Goal: Task Accomplishment & Management: Manage account settings

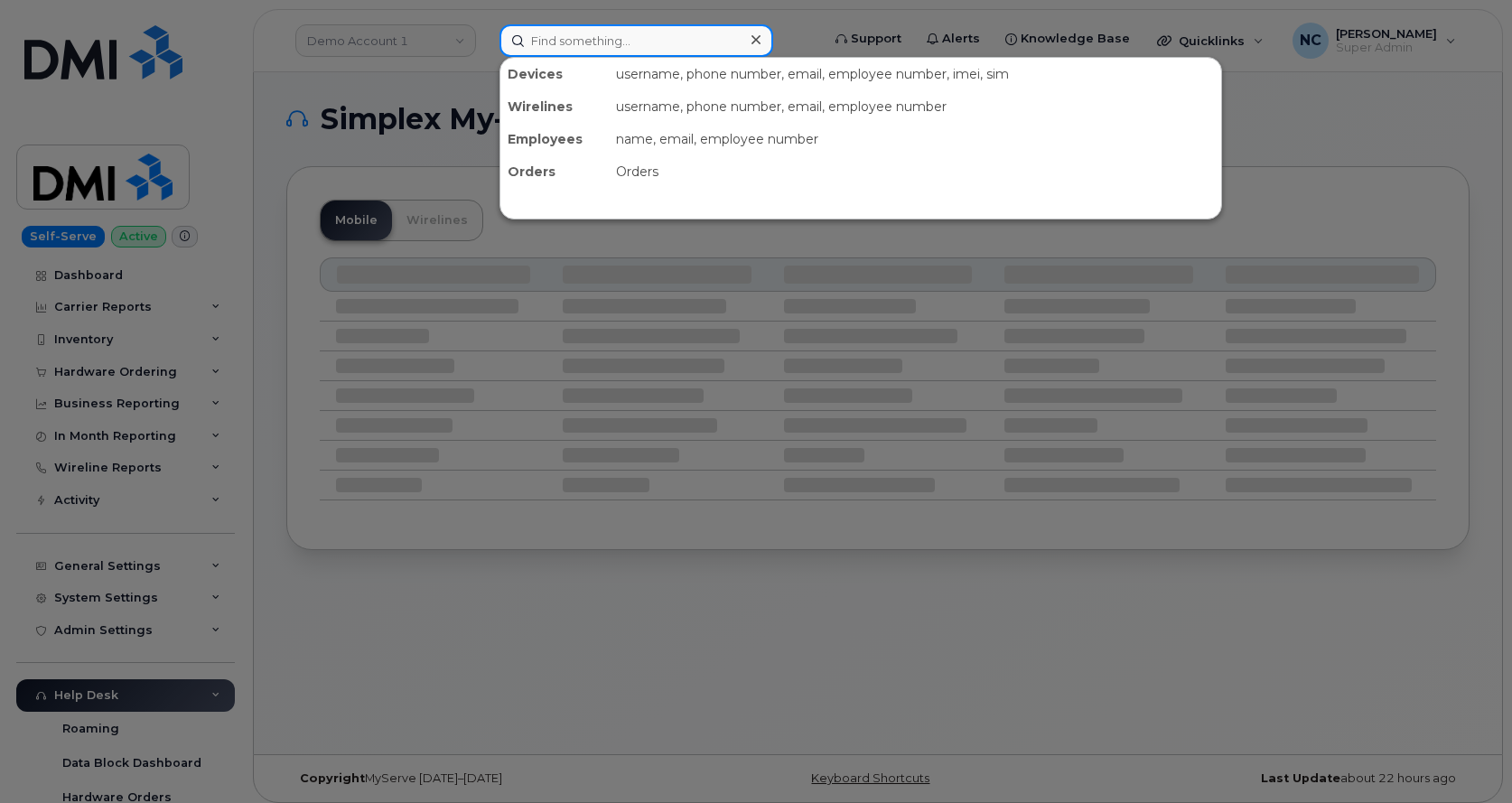
drag, startPoint x: 635, startPoint y: 52, endPoint x: 597, endPoint y: 28, distance: 44.9
click at [628, 46] on input at bounding box center [636, 40] width 274 height 33
paste input "310-882-9783"
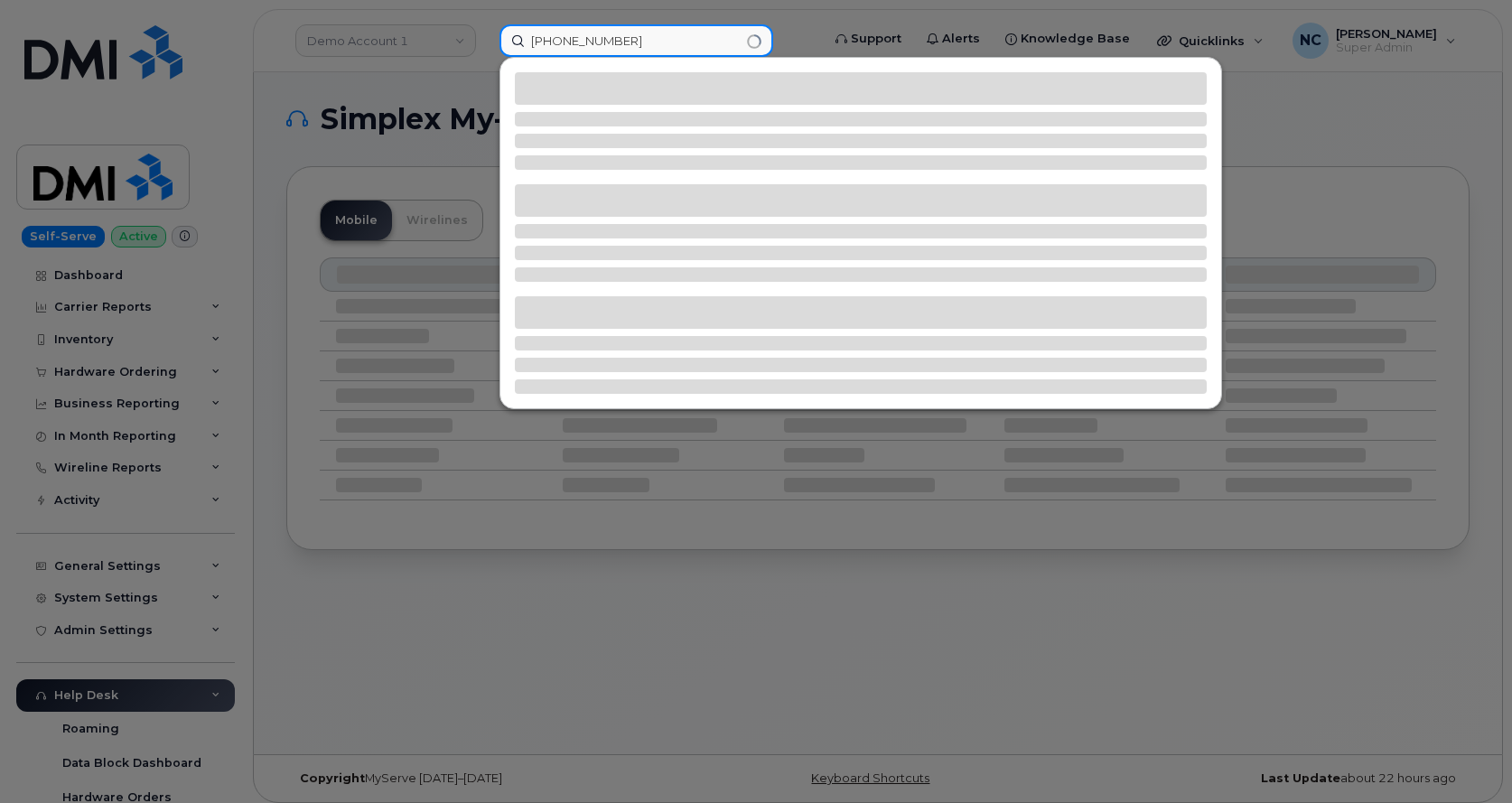
type input "310-882-9783"
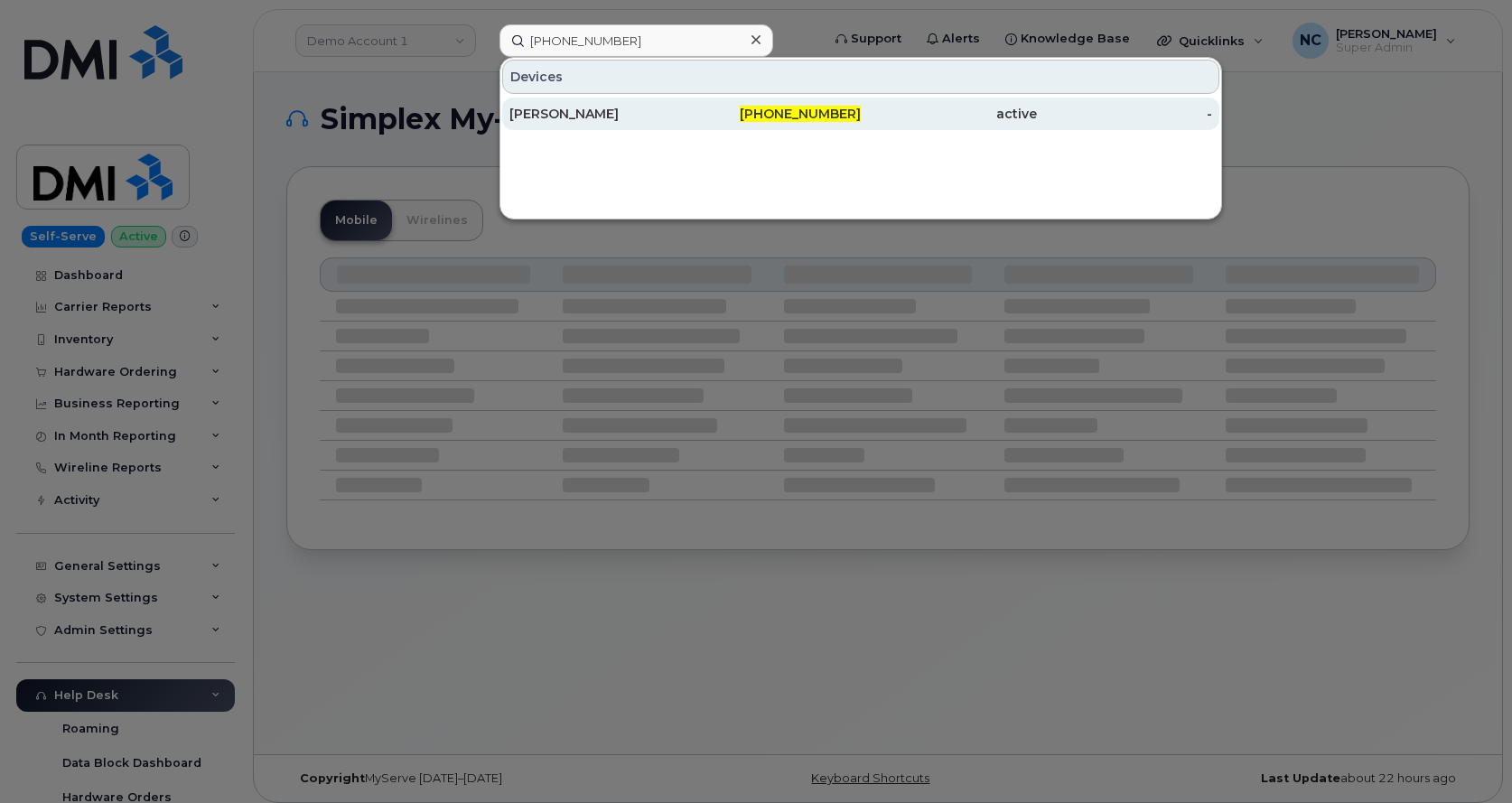
click at [537, 98] on link "SALOMON GOMEZ ACOSTA 310-882-9783 active -" at bounding box center [860, 113] width 717 height 33
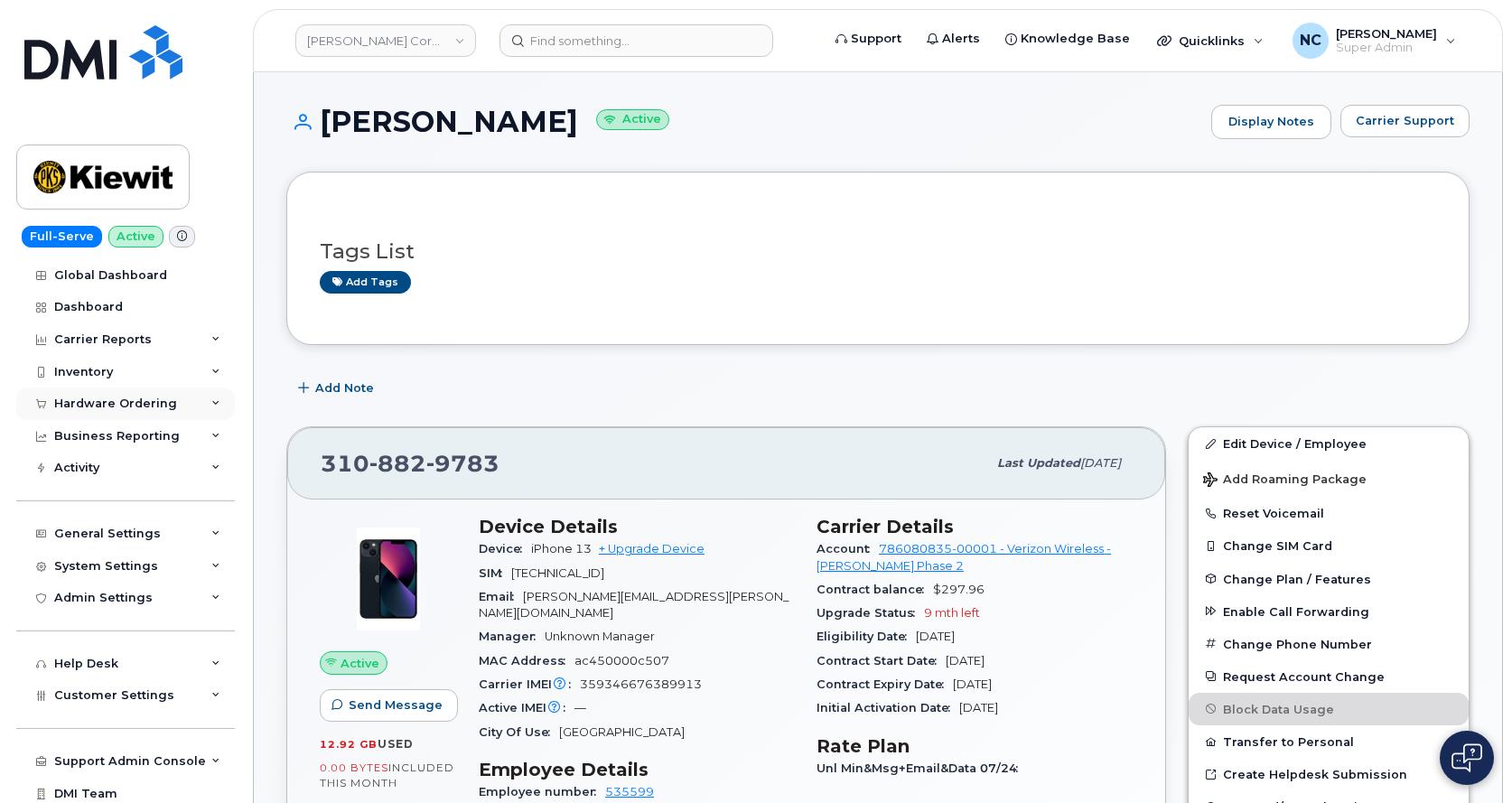
drag, startPoint x: 127, startPoint y: 392, endPoint x: 182, endPoint y: 391, distance: 55.0
click at [127, 383] on div "Global Dashboard Dashboard Carrier Reports Monthly Billing Data Daily Data Pool…" at bounding box center [127, 530] width 223 height 544
click at [146, 407] on div "Hardware Ordering" at bounding box center [114, 403] width 122 height 15
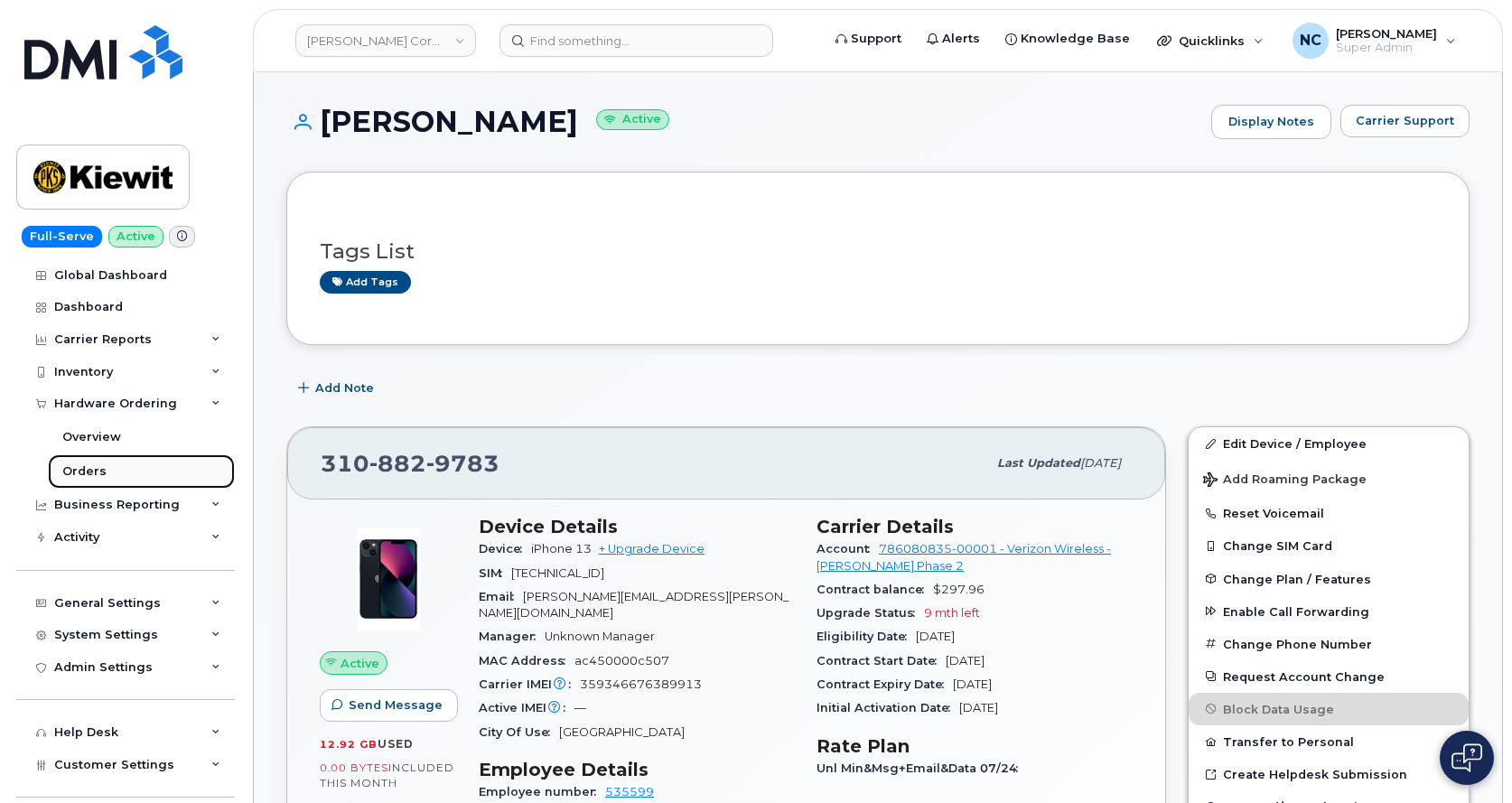
click at [125, 473] on link "Orders" at bounding box center [141, 471] width 187 height 34
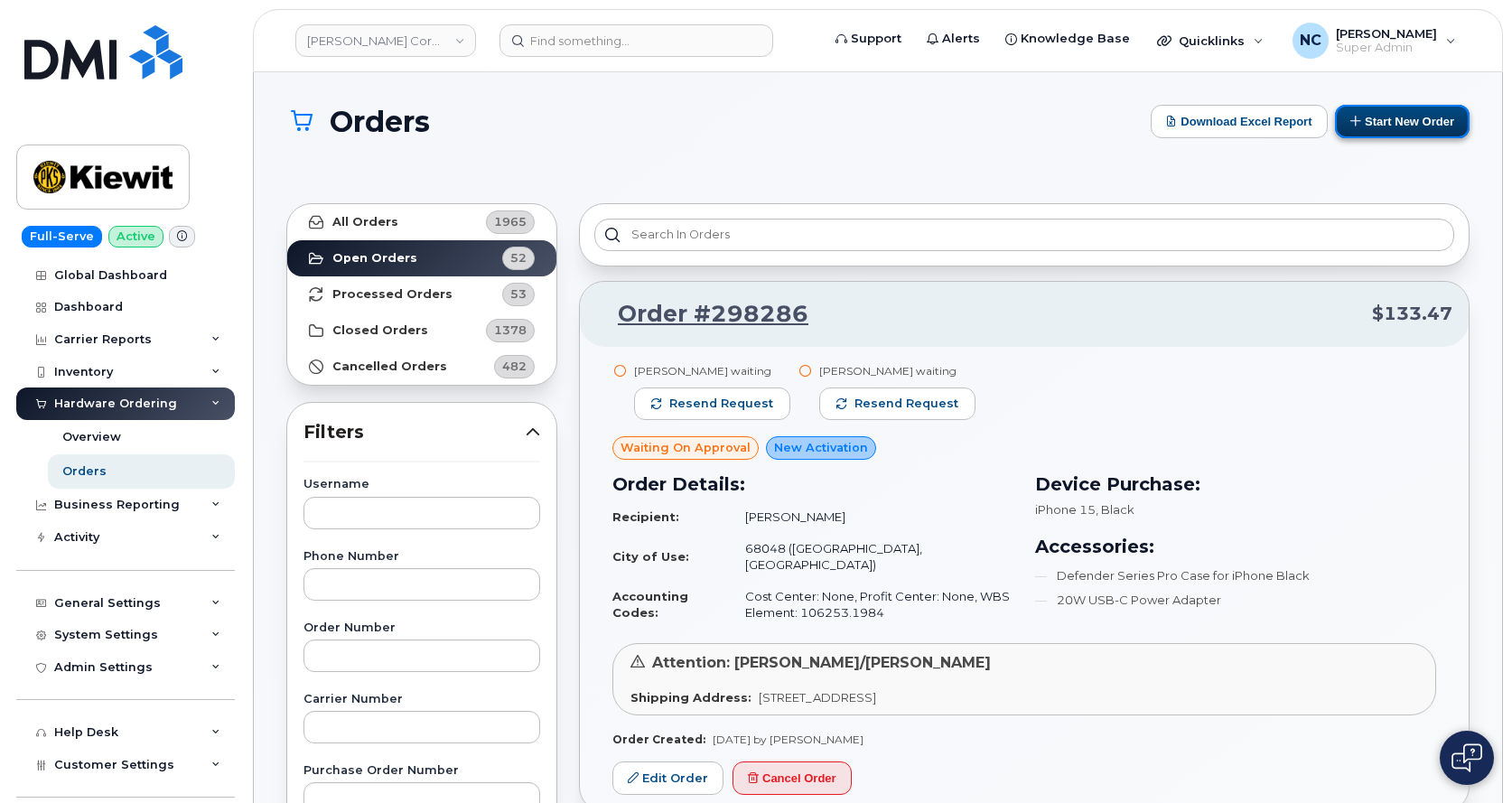
click at [1403, 122] on button "Start New Order" at bounding box center [1402, 121] width 134 height 34
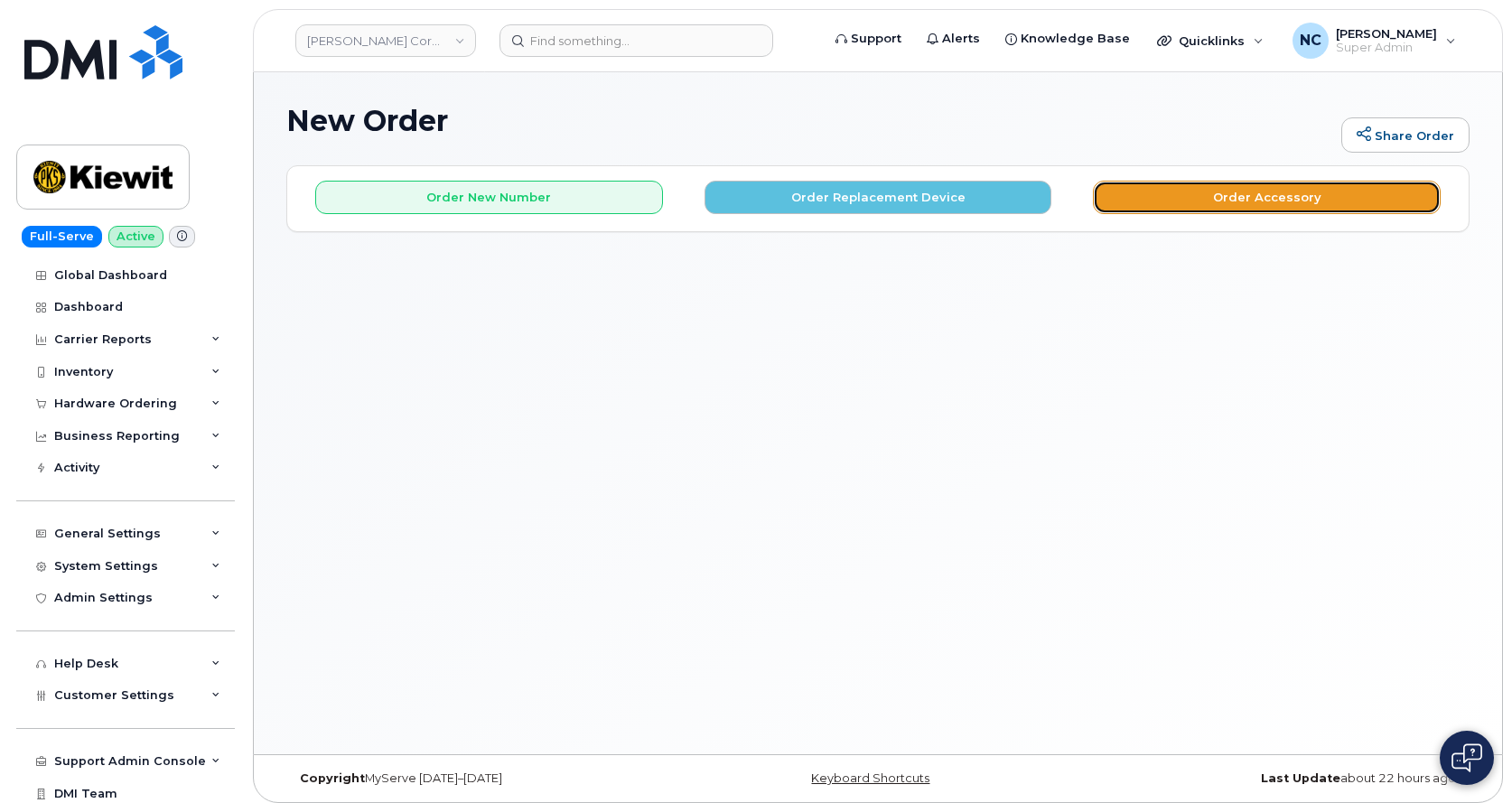
click at [1227, 194] on button "Order Accessory" at bounding box center [1266, 197] width 347 height 34
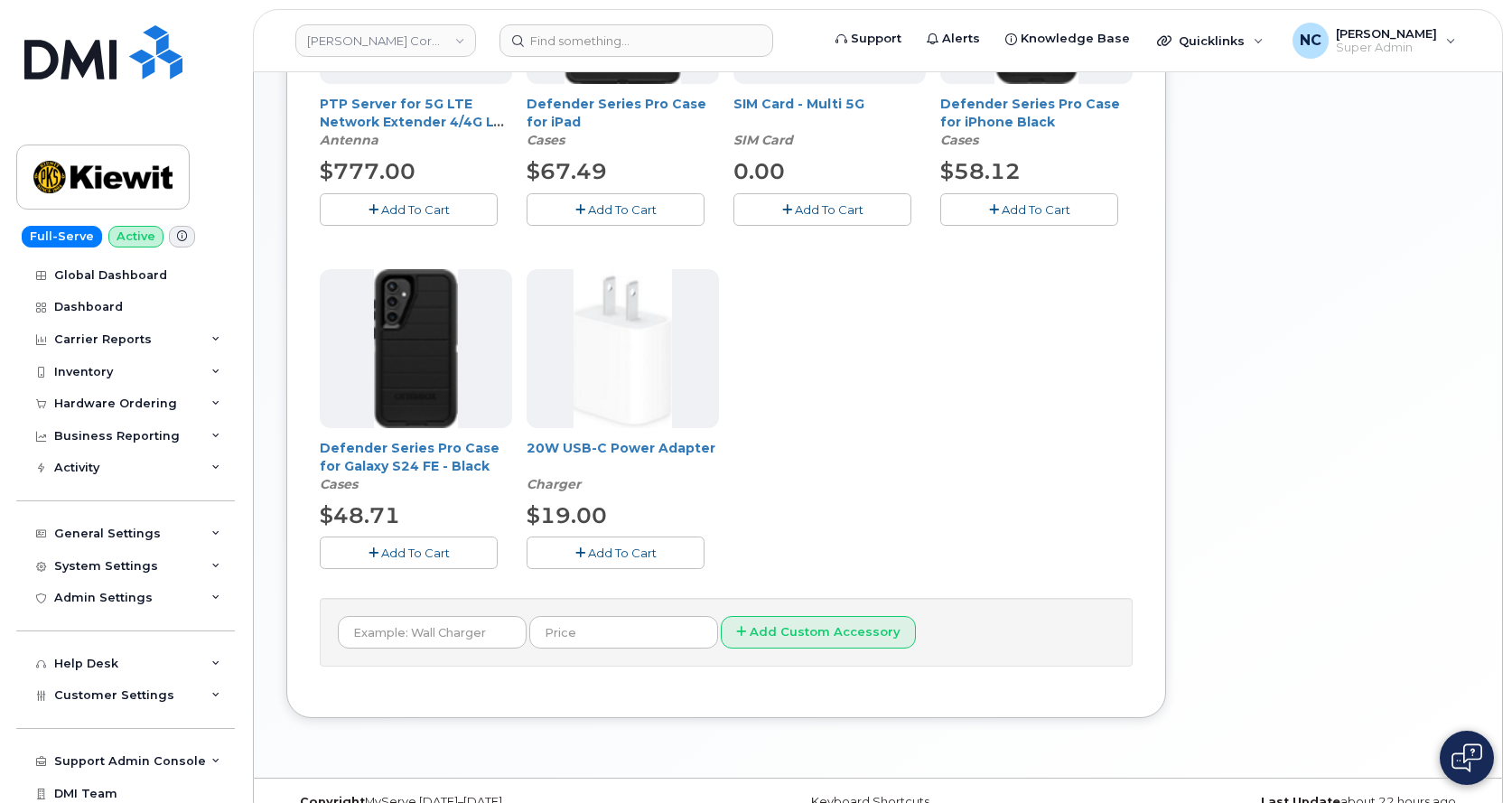
scroll to position [515, 0]
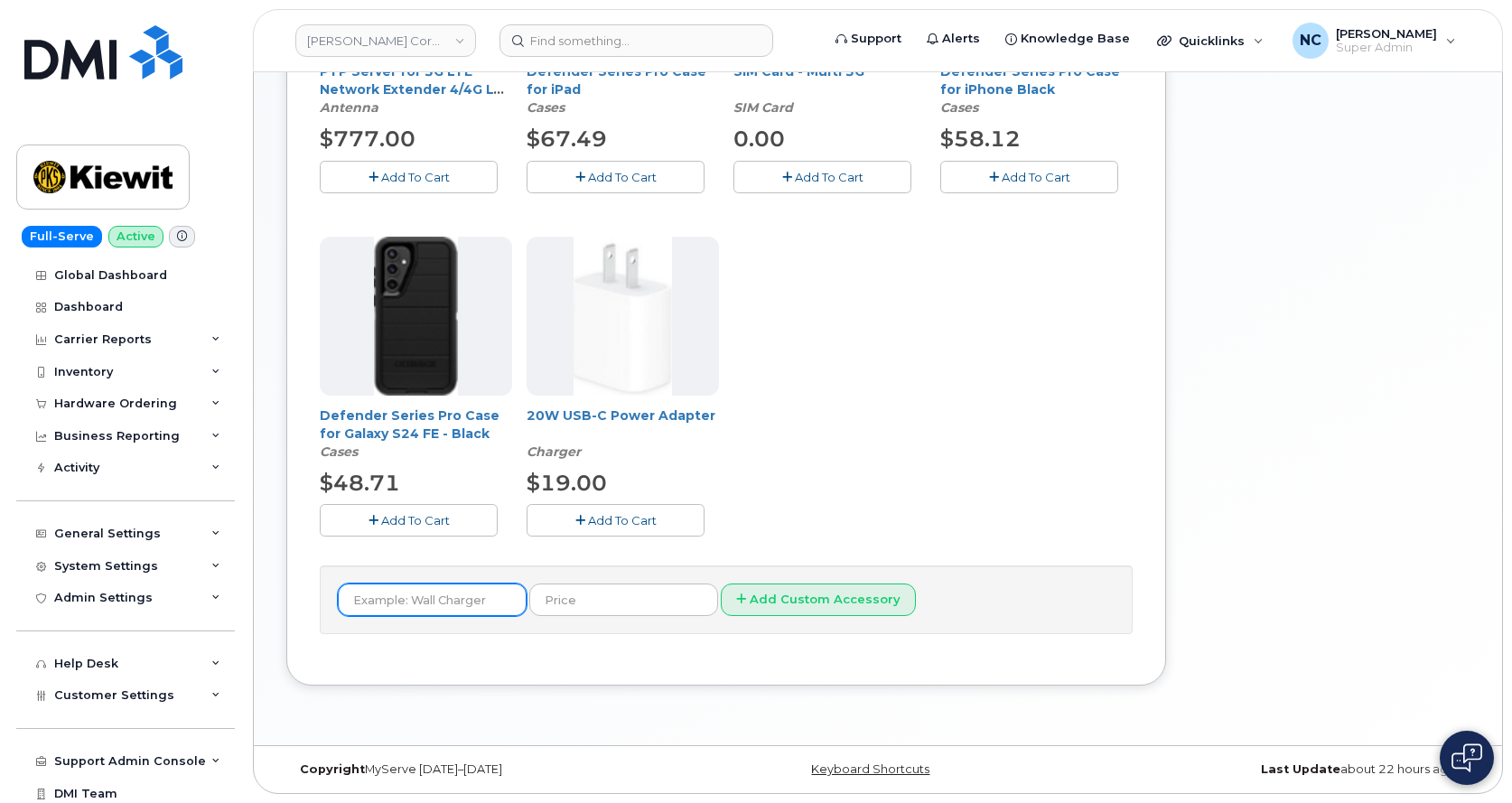
click at [453, 592] on input "text" at bounding box center [432, 599] width 189 height 33
click at [948, 396] on div "PTP Server for 5G LTE Network Extender 4/4G LTE Network Extender 3 Antenna $777…" at bounding box center [726, 228] width 813 height 672
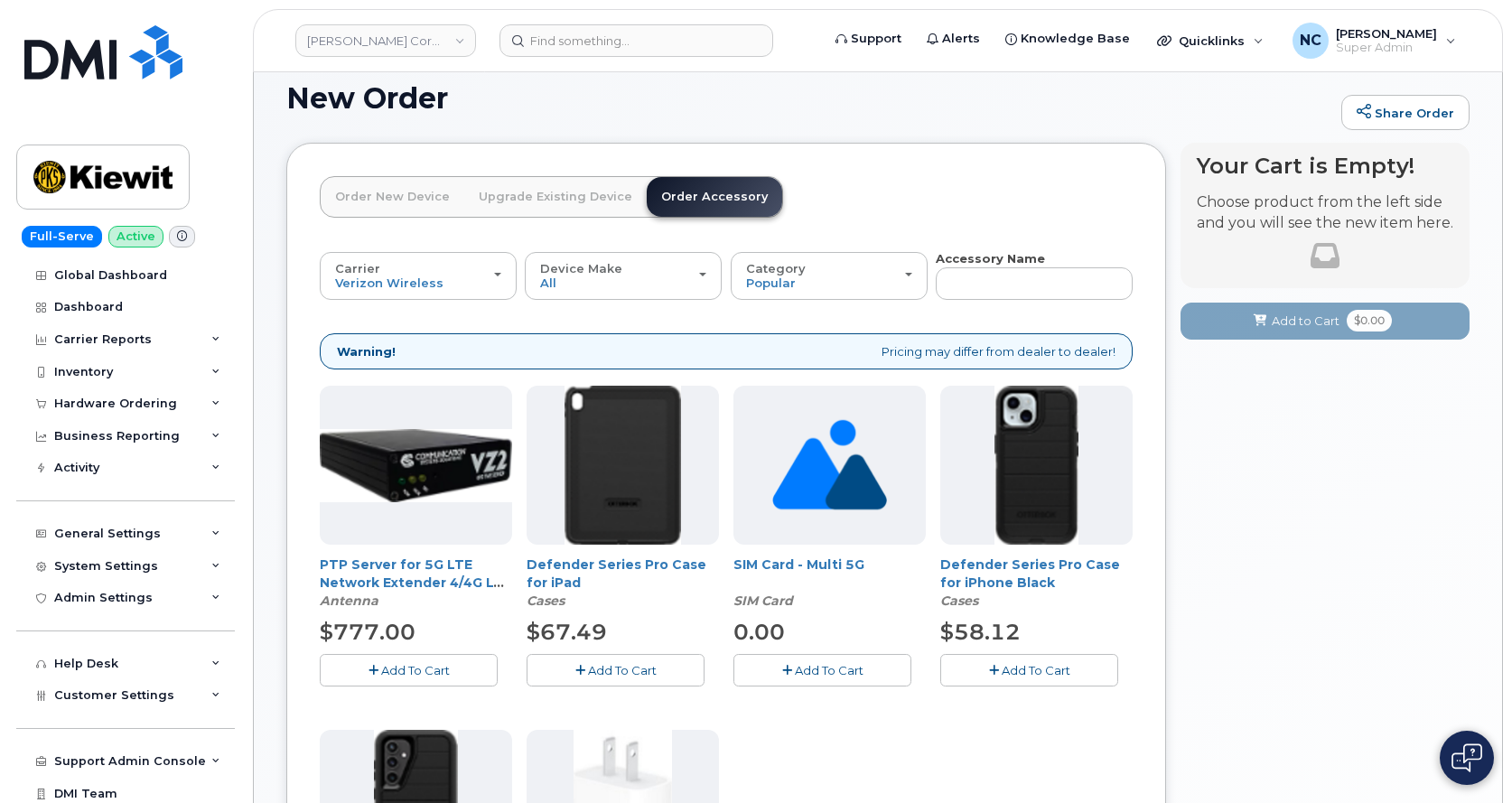
scroll to position [0, 0]
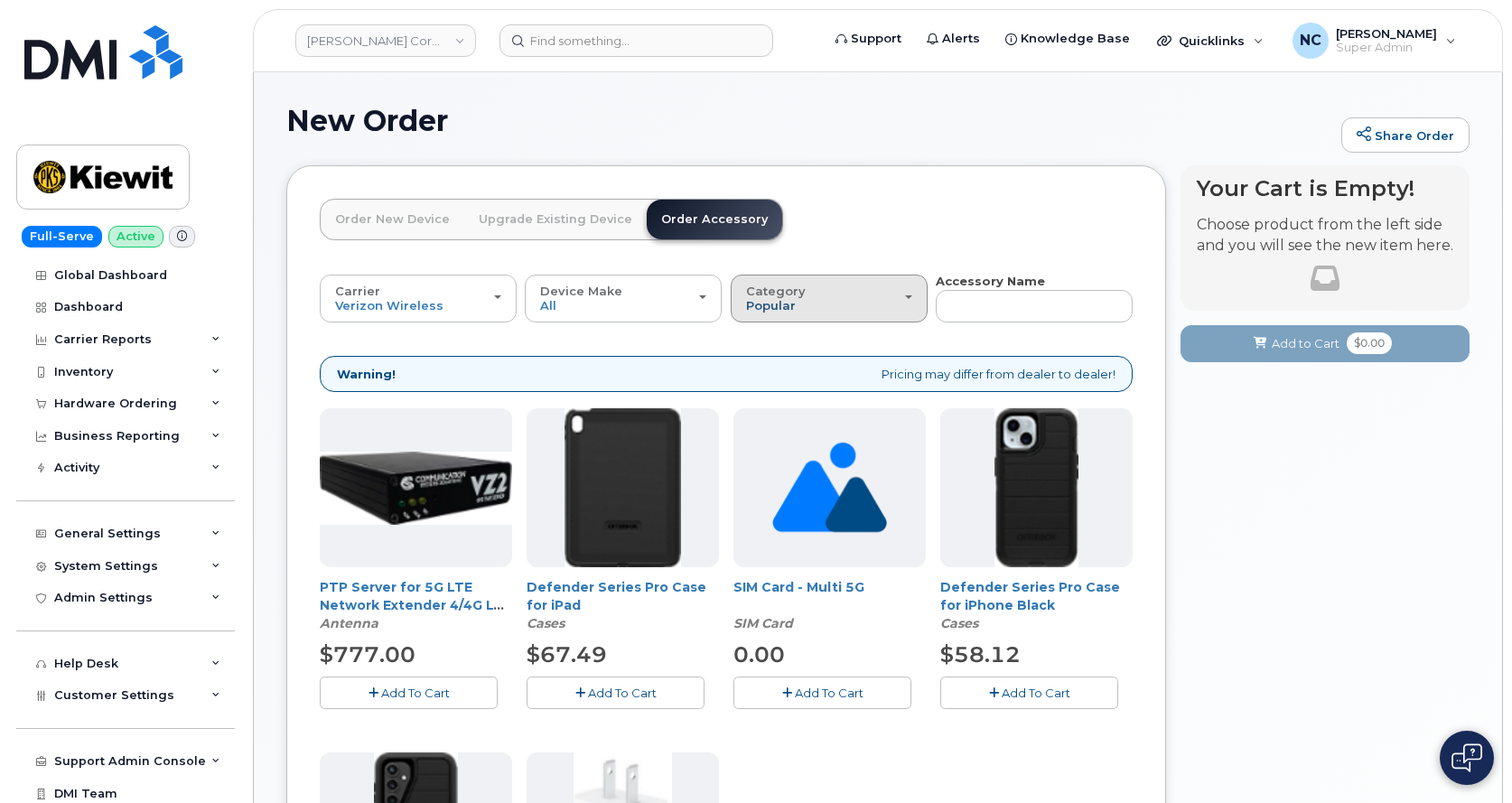
click at [756, 303] on span "Popular" at bounding box center [770, 304] width 50 height 15
click at [966, 209] on header "Order New Device Upgrade Existing Device Order Accessory Order new device and n…" at bounding box center [726, 236] width 813 height 74
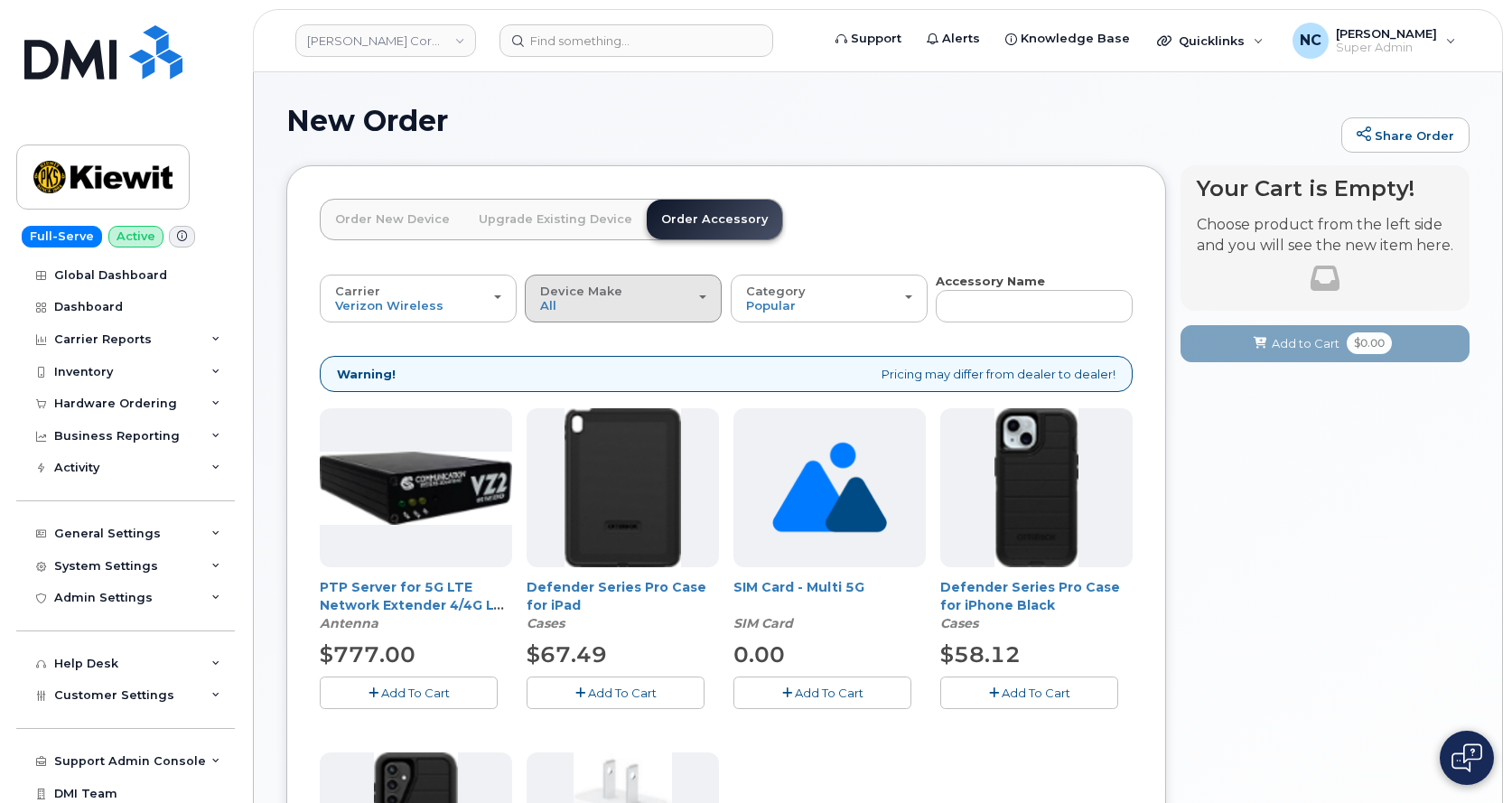
click at [592, 296] on span "Device Make" at bounding box center [581, 291] width 83 height 15
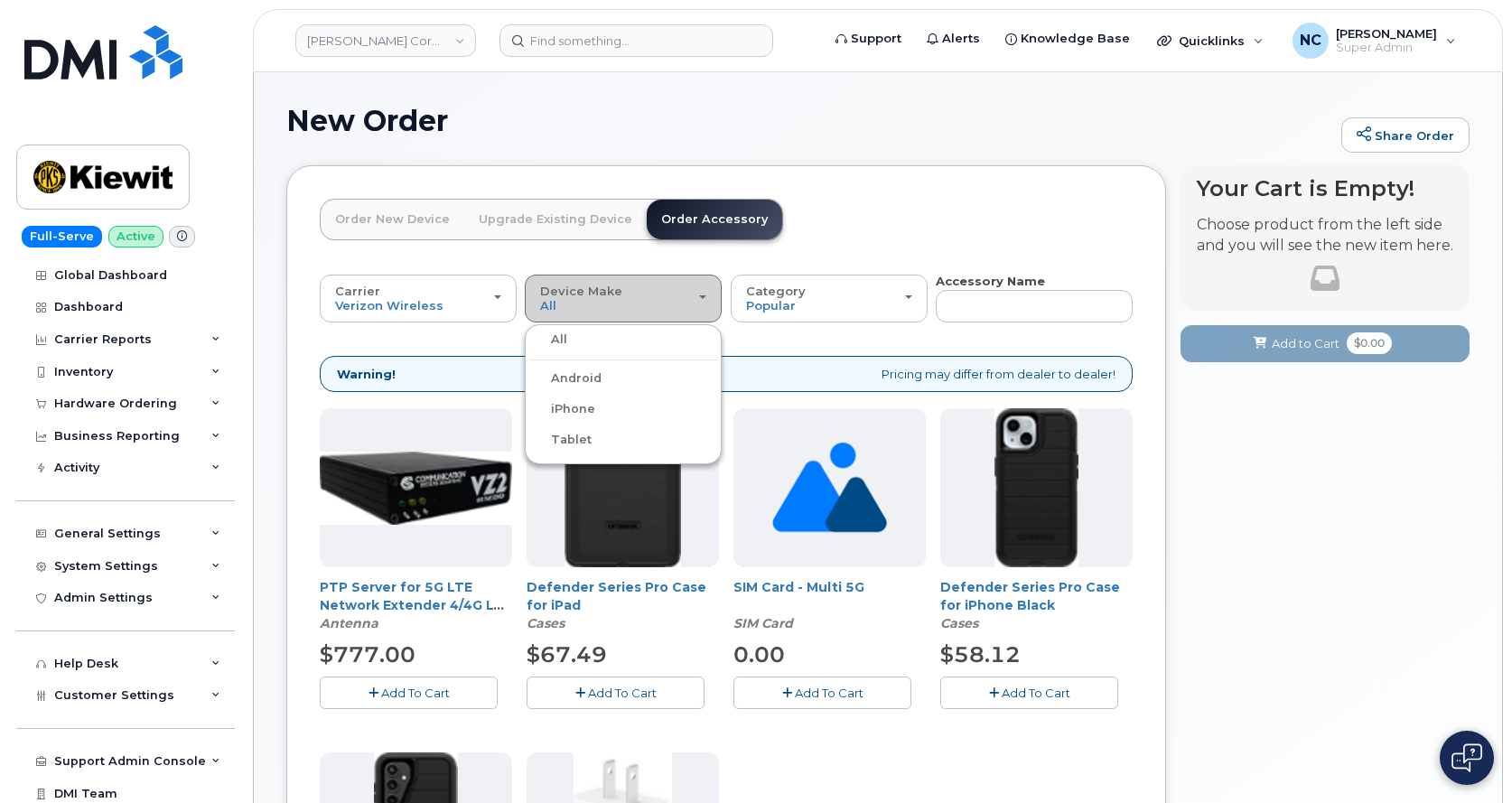
click at [592, 301] on div "Device Make All Android iPhone Tablet" at bounding box center [623, 299] width 166 height 28
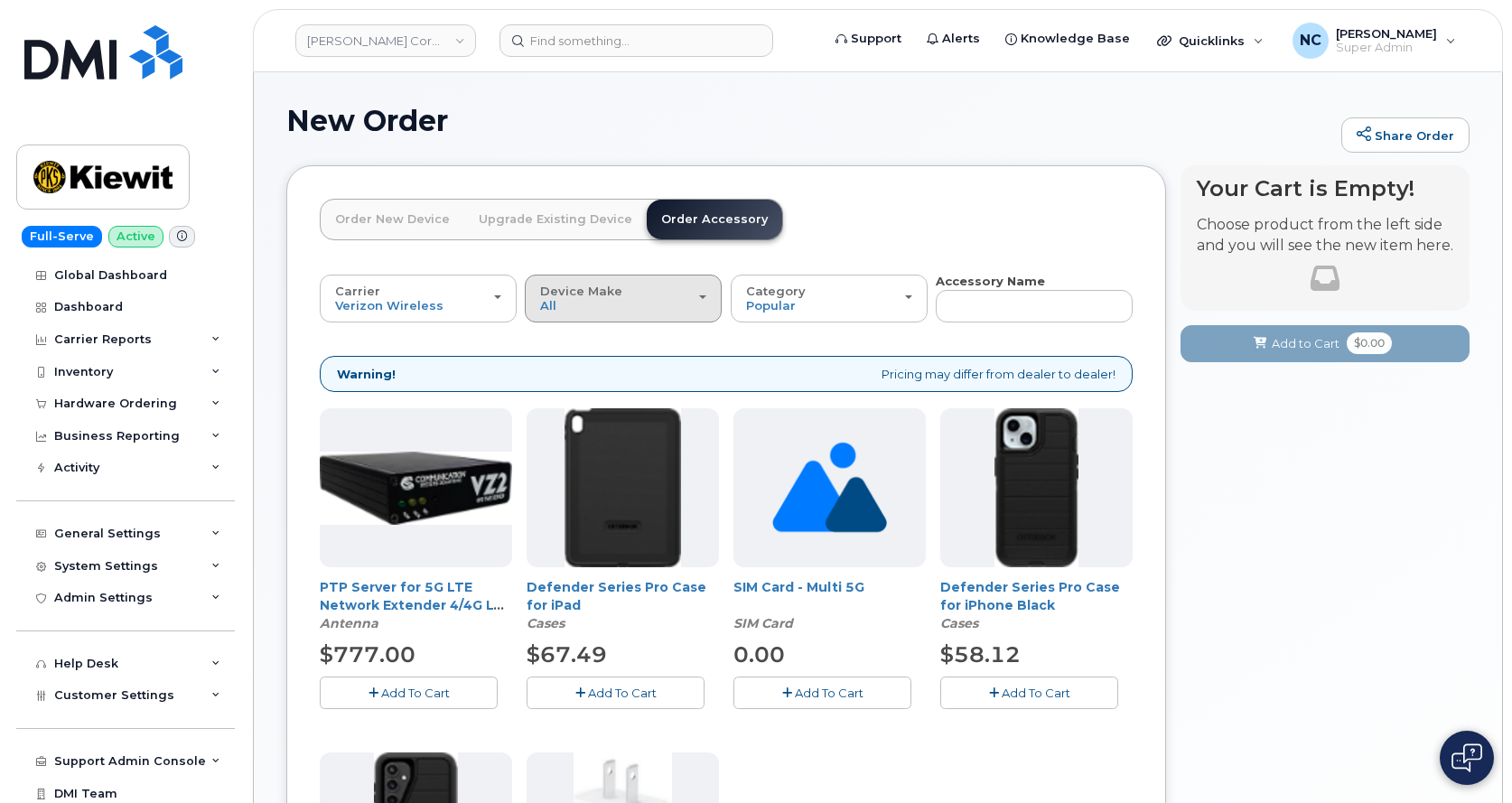
click at [587, 301] on div "Device Make All Android iPhone Tablet" at bounding box center [623, 299] width 166 height 28
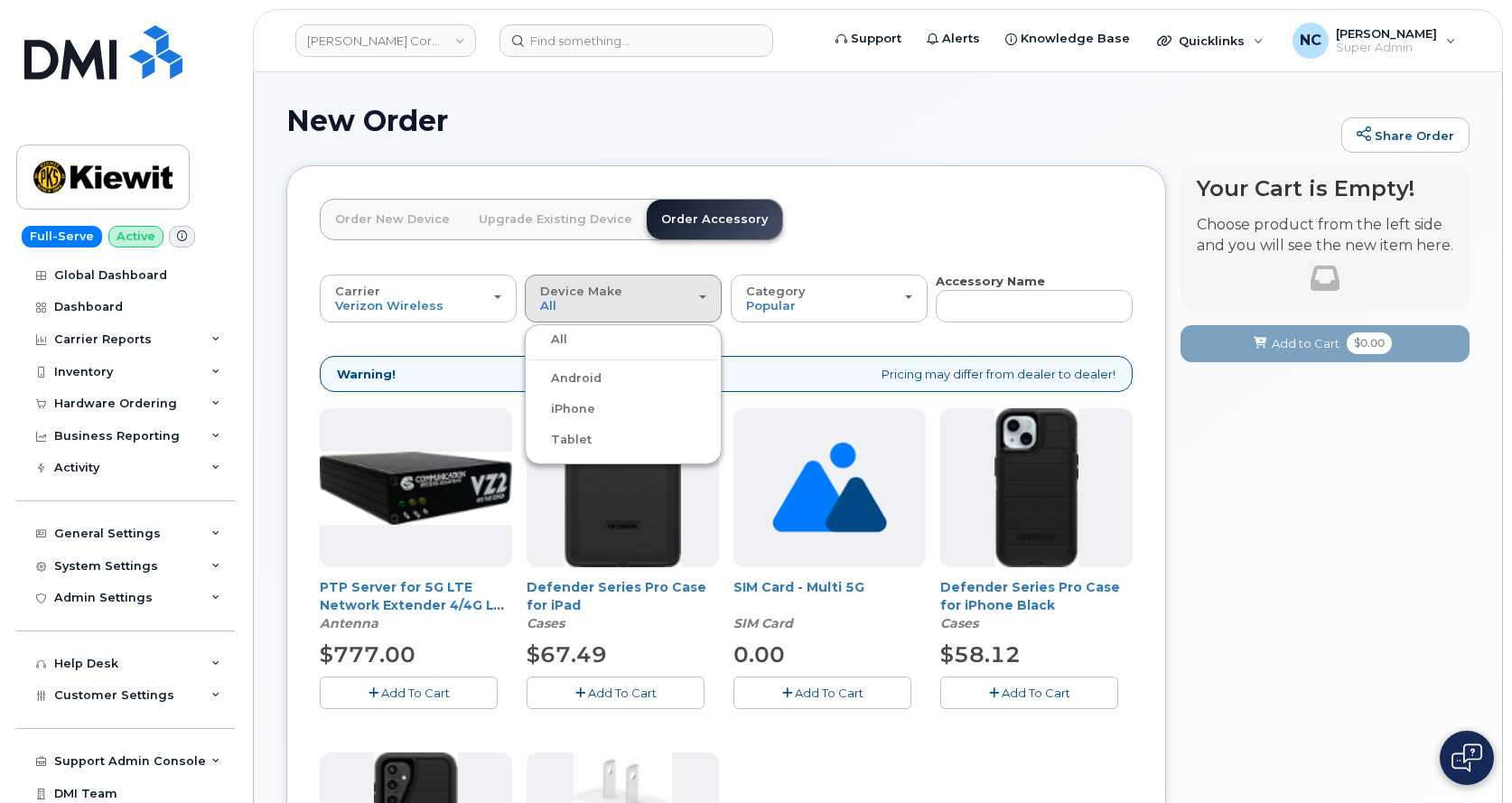
click at [844, 184] on div "Order New Device Upgrade Existing Device Order Accessory Order new device and n…" at bounding box center [727, 683] width 880 height 1036
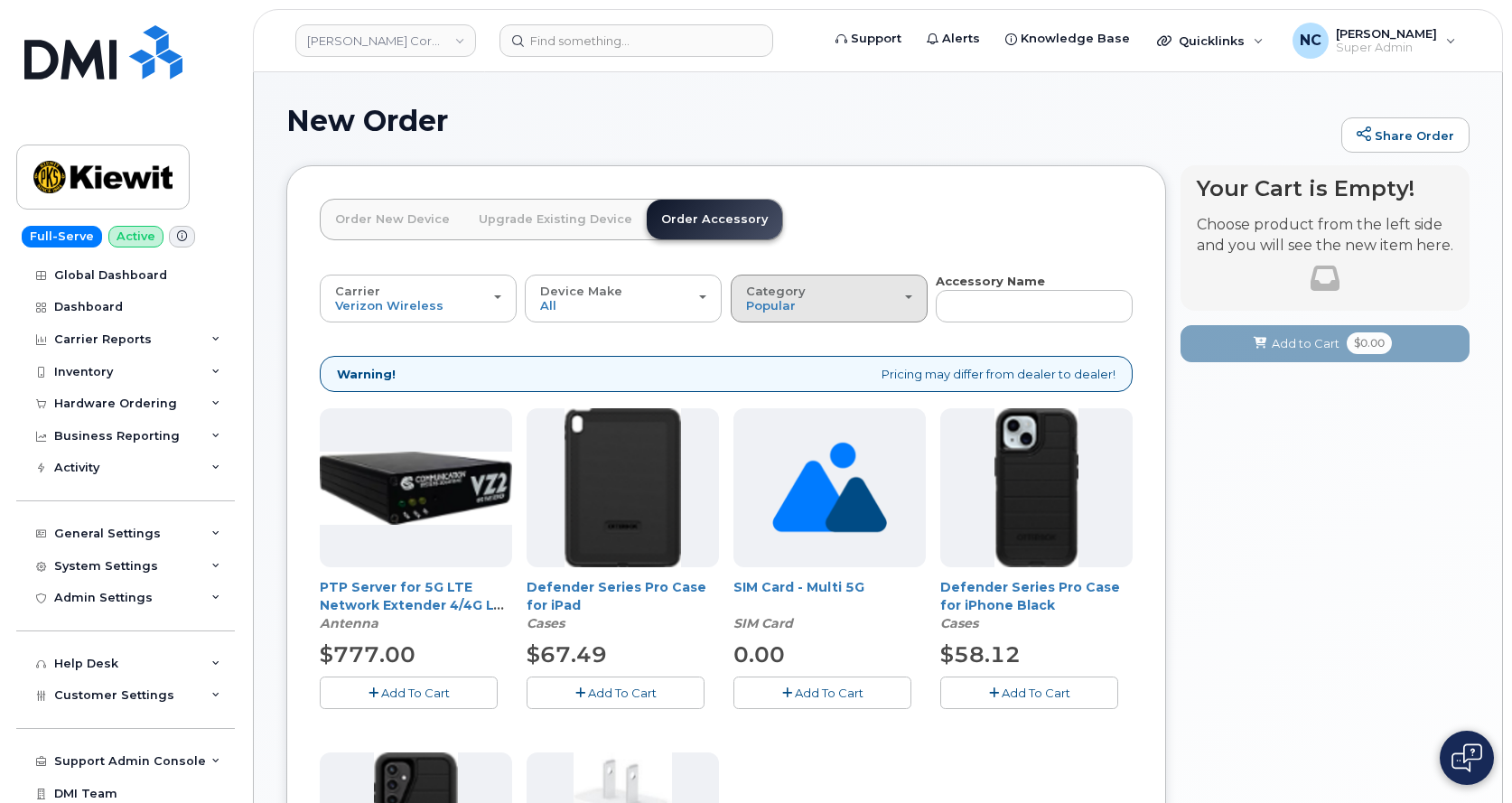
click at [861, 305] on div "Category Popular" at bounding box center [828, 299] width 166 height 28
click at [949, 256] on header "Order New Device Upgrade Existing Device Order Accessory Order new device and n…" at bounding box center [726, 236] width 813 height 74
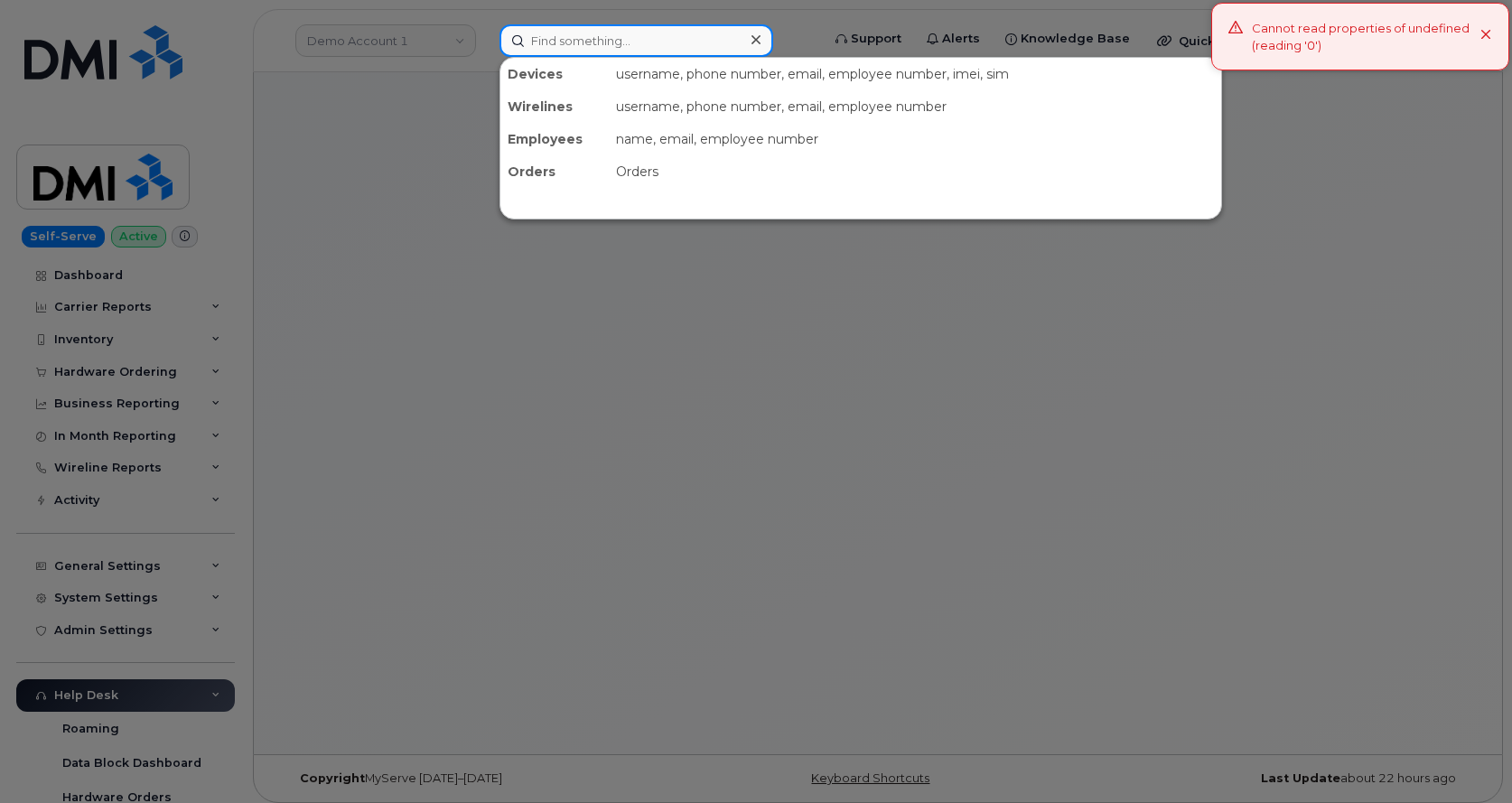
click at [554, 42] on input at bounding box center [636, 40] width 274 height 33
paste input "310-882-9783"
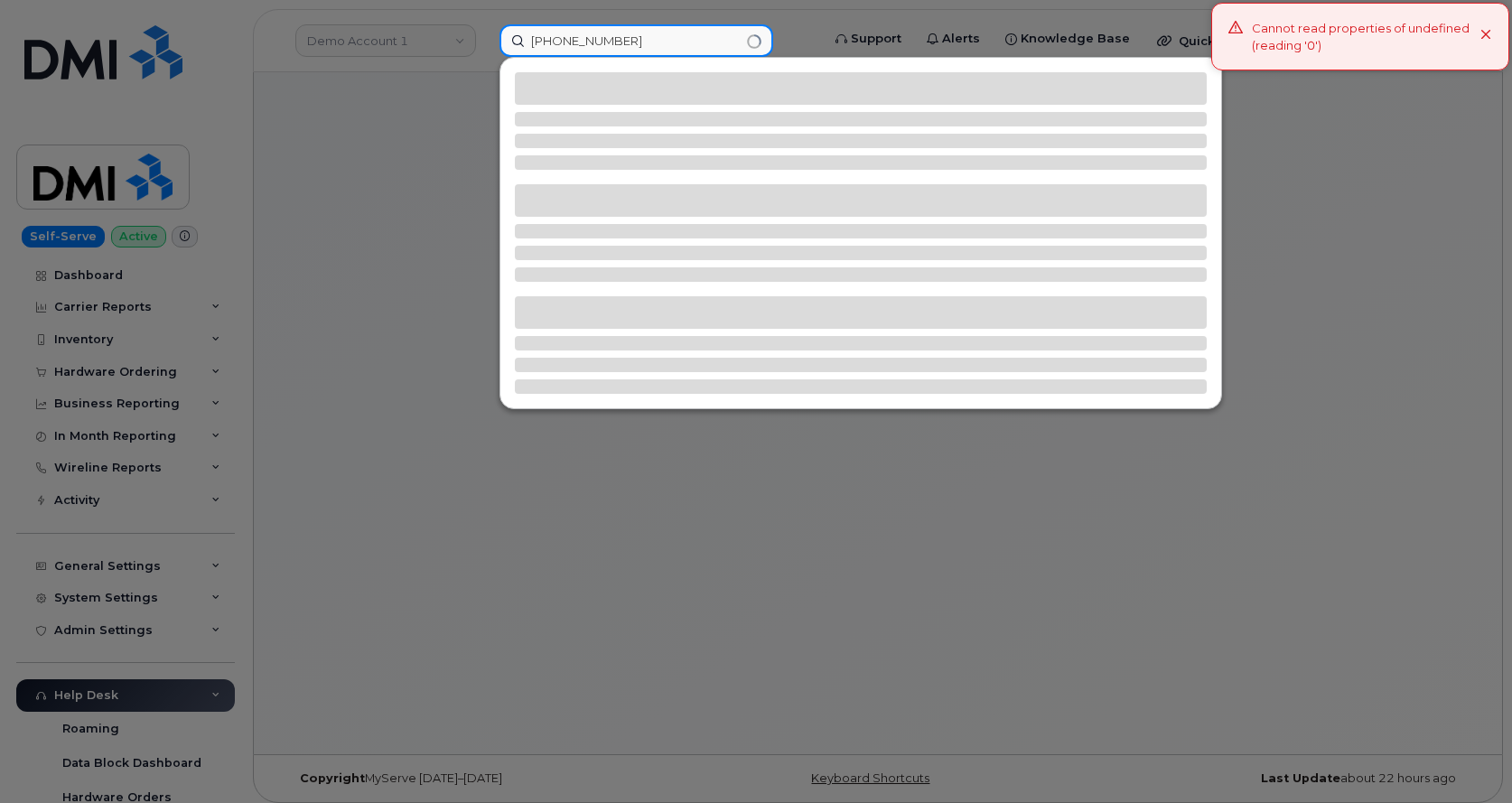
type input "310-882-9783"
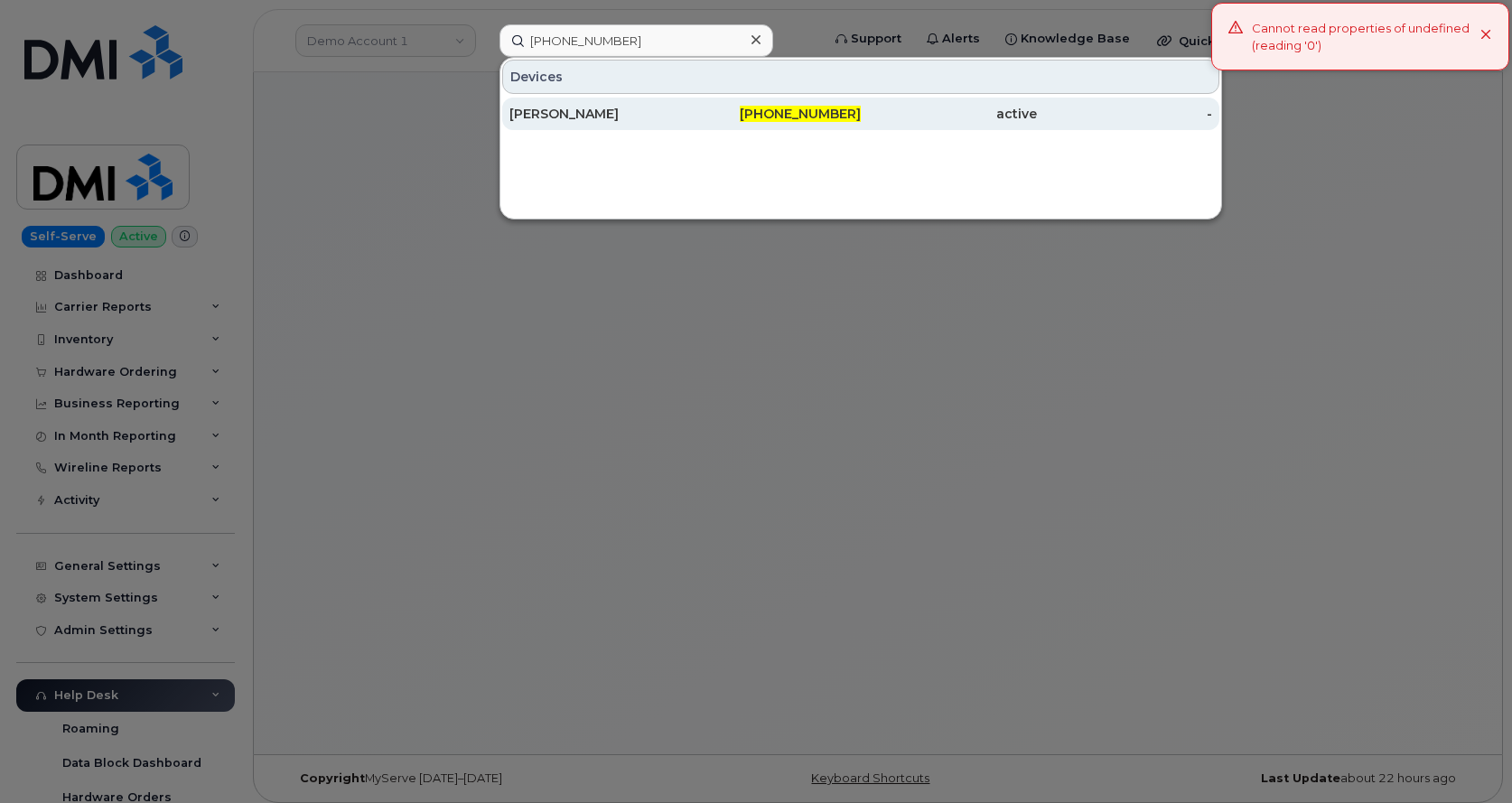
click at [681, 119] on div "[PERSON_NAME]" at bounding box center [597, 113] width 176 height 18
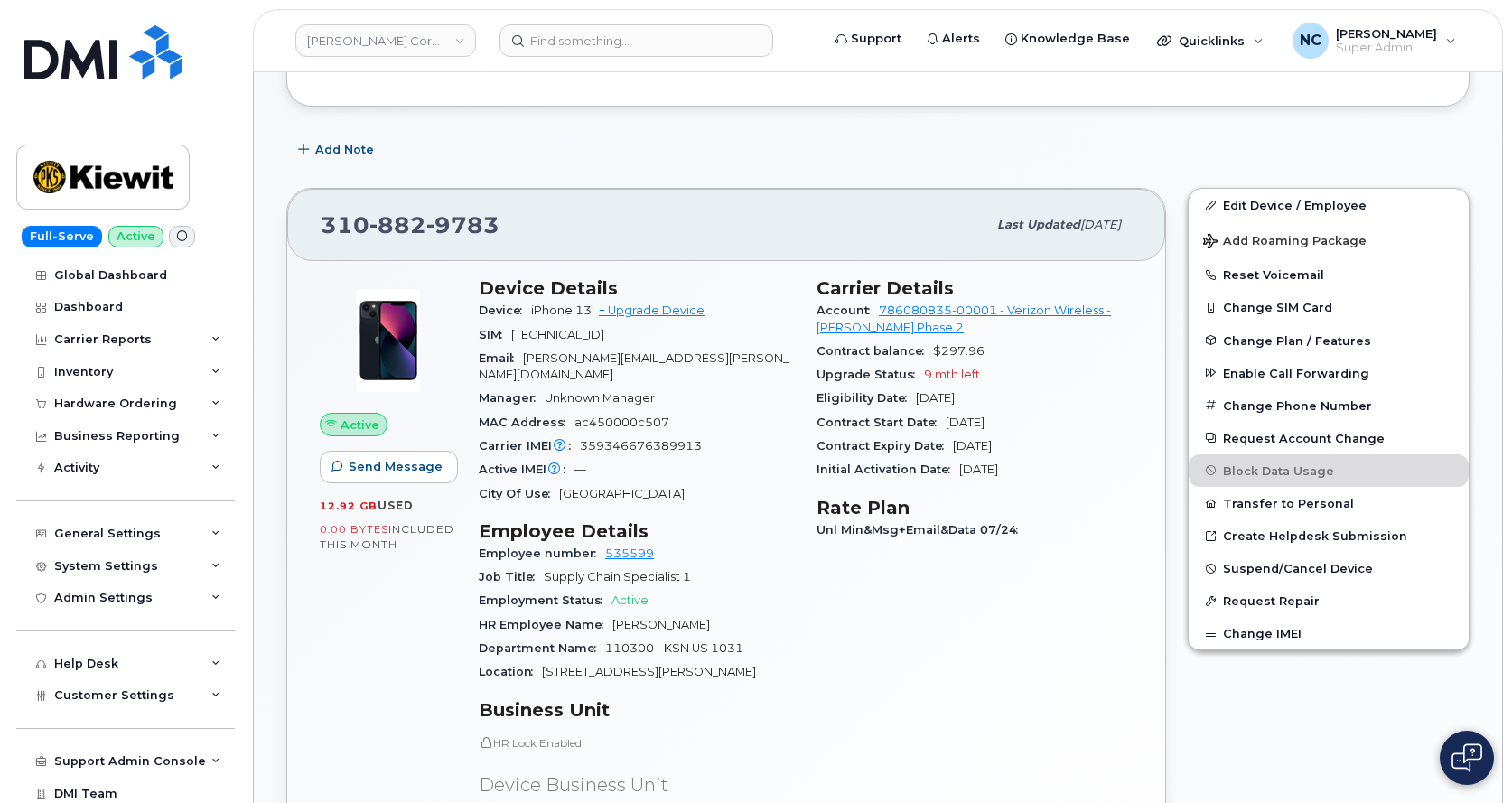
scroll to position [271, 0]
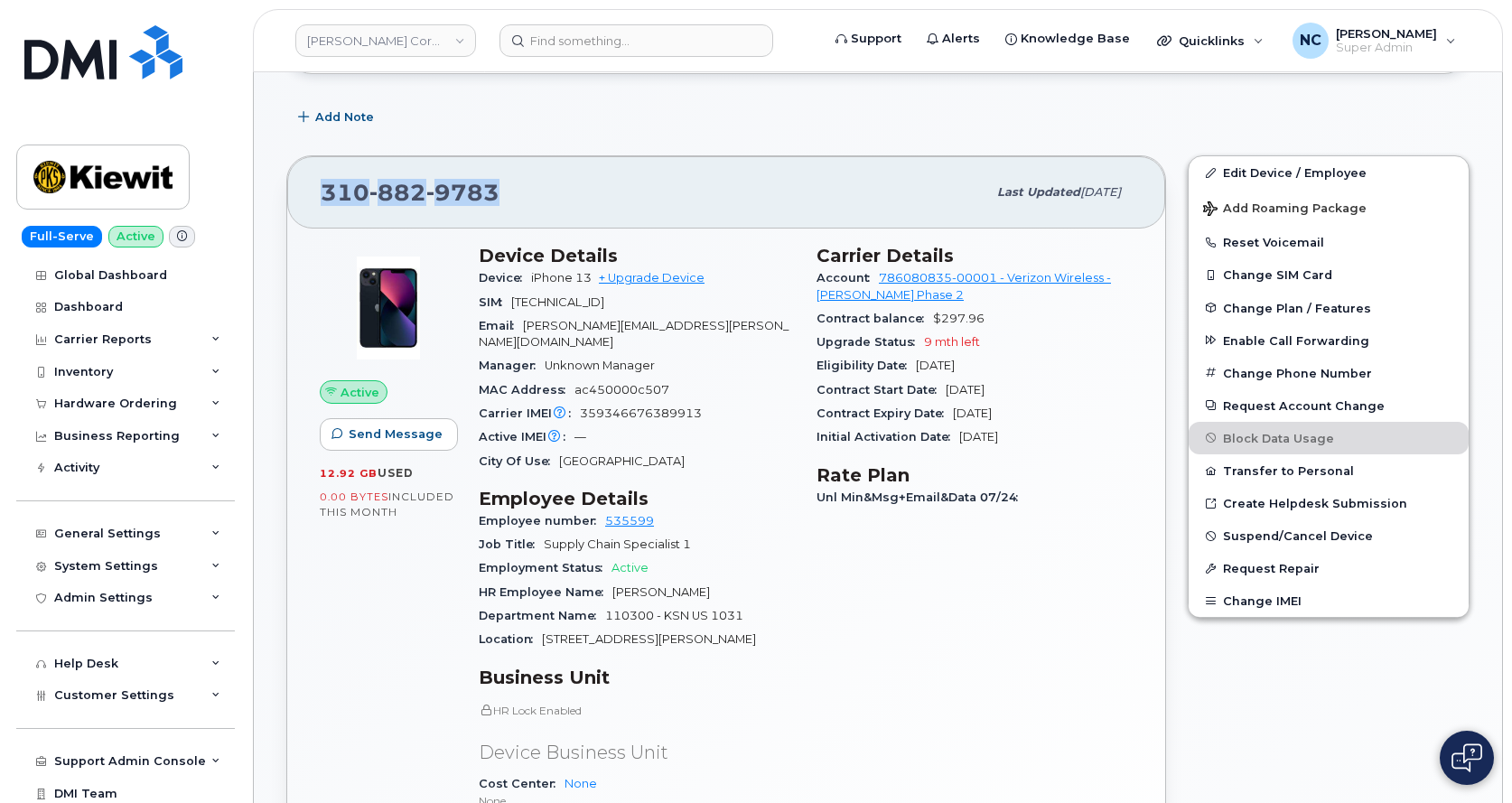
drag, startPoint x: 508, startPoint y: 206, endPoint x: 247, endPoint y: 186, distance: 261.8
copy span "310 882 9783"
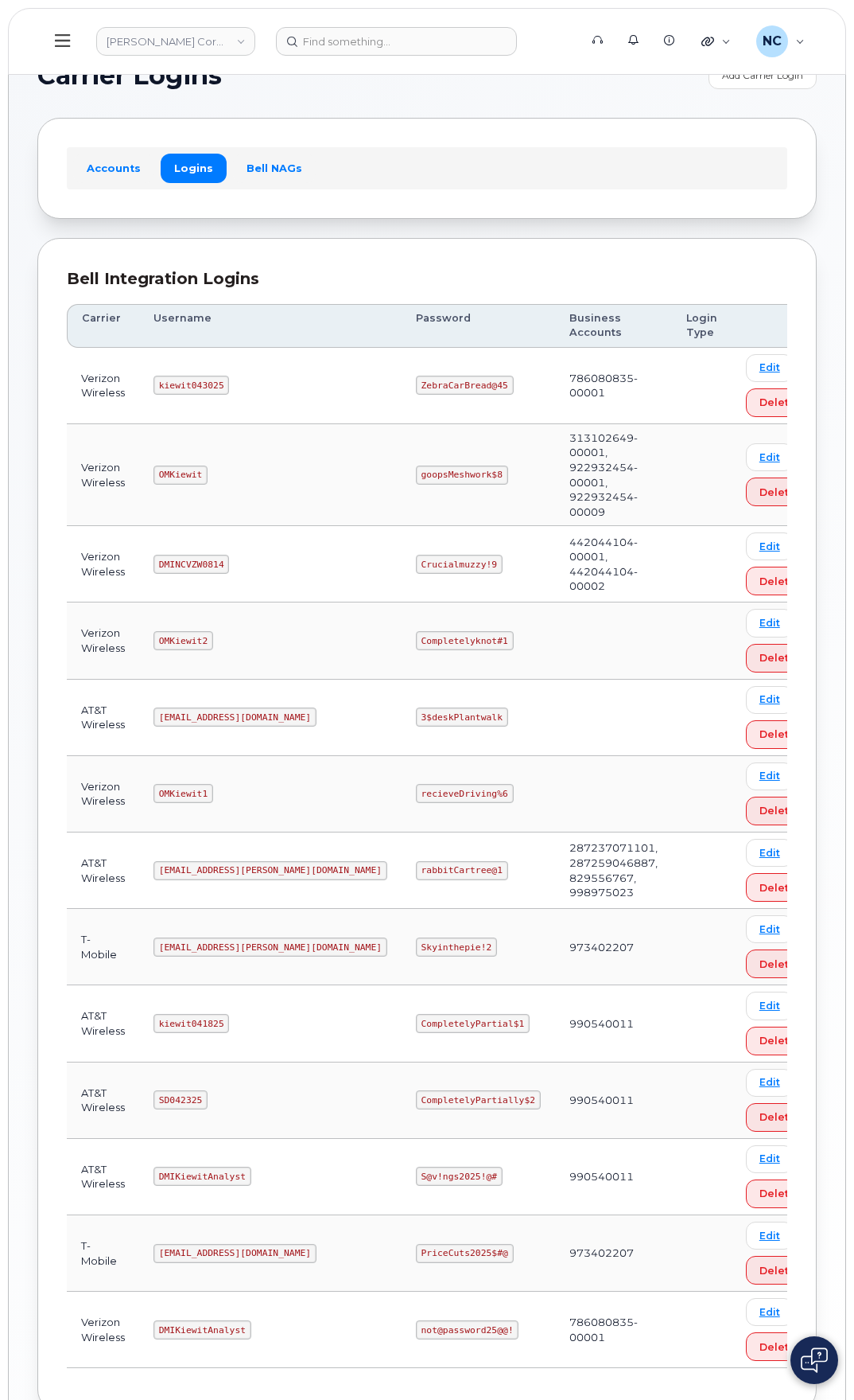
scroll to position [30, 0]
drag, startPoint x: 233, startPoint y: 375, endPoint x: 167, endPoint y: 390, distance: 67.7
click at [167, 390] on td "kiewit043025" at bounding box center [270, 386] width 262 height 76
copy code "kiewit043025"
drag, startPoint x: 447, startPoint y: 388, endPoint x: 337, endPoint y: 396, distance: 110.3
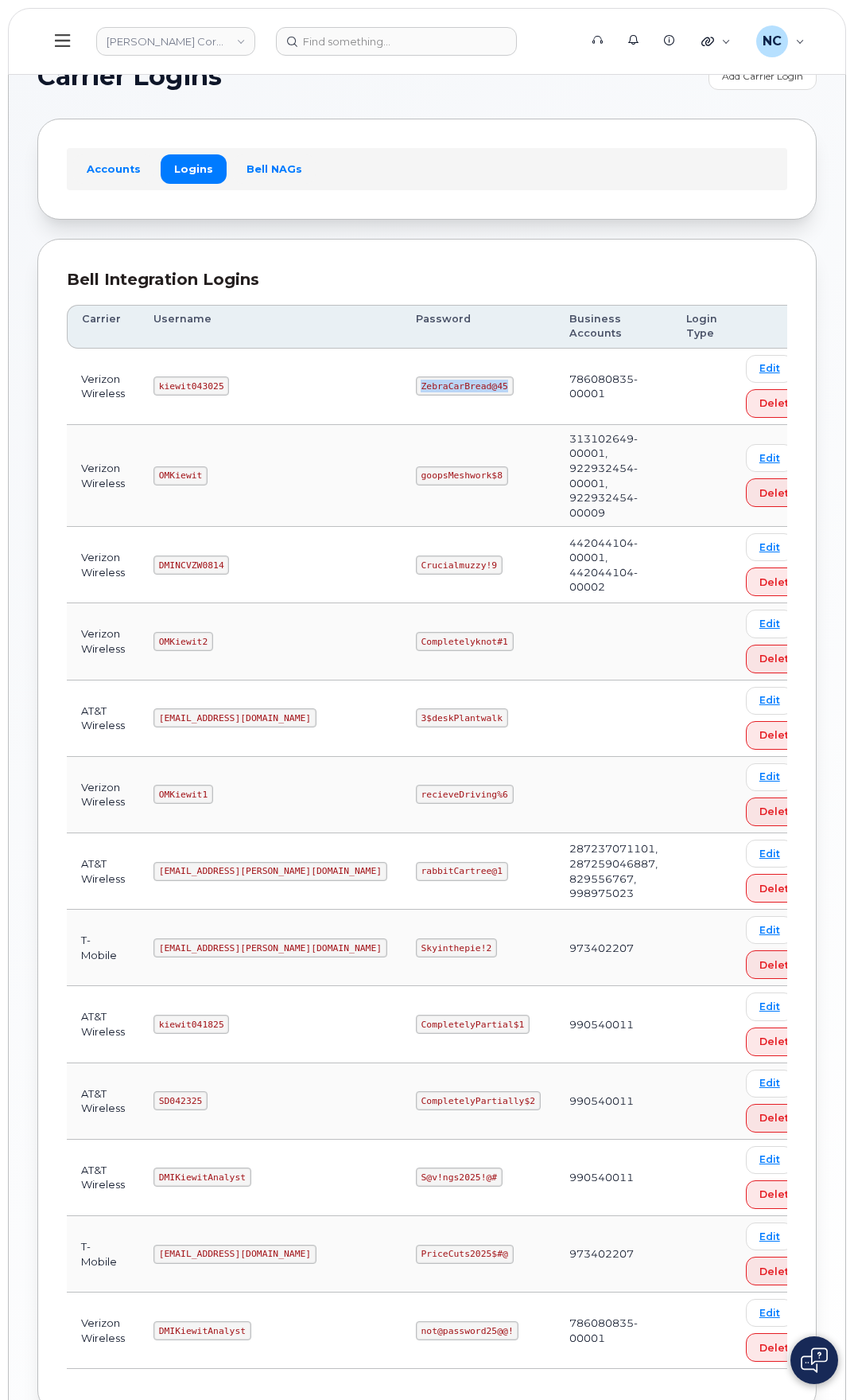
click at [402, 396] on td "ZebraCarBread@45" at bounding box center [478, 386] width 153 height 76
copy code "ZebraCarBread@45"
